Goal: Find specific page/section: Find specific page/section

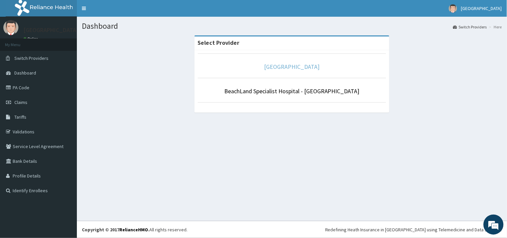
drag, startPoint x: 0, startPoint y: 0, endPoint x: 266, endPoint y: 64, distance: 273.4
click at [266, 64] on link "[GEOGRAPHIC_DATA]" at bounding box center [291, 67] width 55 height 8
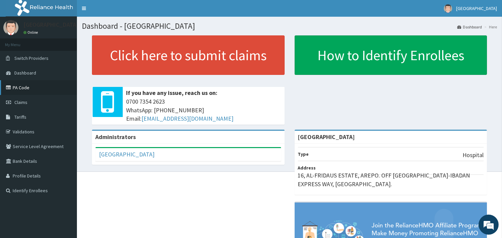
click at [20, 86] on link "PA Code" at bounding box center [38, 87] width 77 height 15
